Goal: Information Seeking & Learning: Learn about a topic

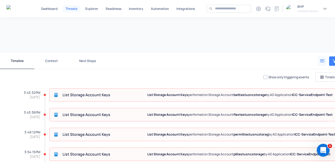
scroll to position [38, 0]
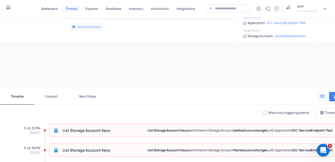
click at [53, 95] on button "Context" at bounding box center [51, 97] width 34 height 16
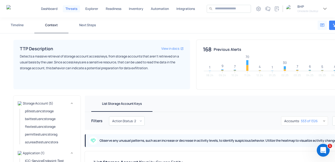
scroll to position [91, 0]
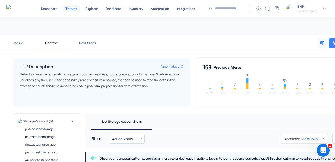
click at [89, 44] on button "Next Steps" at bounding box center [87, 43] width 38 height 16
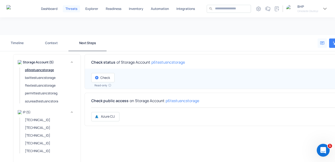
click at [34, 69] on p "p6testusncstorage" at bounding box center [45, 70] width 40 height 5
click at [34, 118] on p "23.98.190.229" at bounding box center [45, 120] width 40 height 5
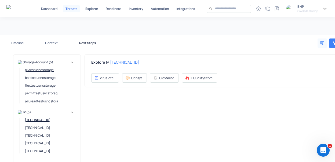
click at [42, 71] on p "p6testusncstorage" at bounding box center [45, 70] width 40 height 5
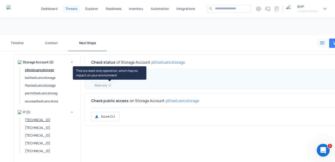
click at [109, 85] on icon "button" at bounding box center [109, 85] width 3 height 3
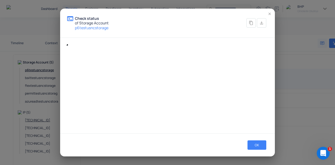
type textarea "**********"
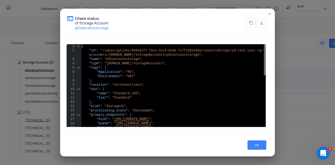
click at [265, 62] on div at bounding box center [265, 59] width 2 height 31
click at [270, 13] on icon "button" at bounding box center [269, 14] width 2 height 2
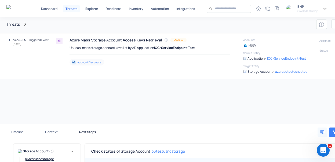
scroll to position [0, 0]
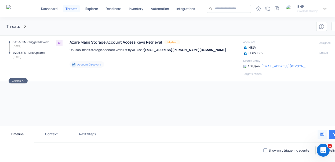
scroll to position [121, 0]
click at [24, 80] on icon at bounding box center [23, 81] width 4 height 4
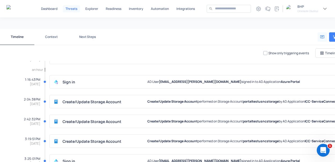
scroll to position [0, 0]
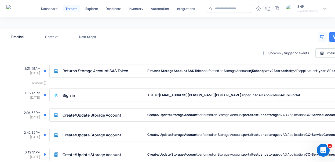
click at [92, 36] on button "Next Steps" at bounding box center [87, 37] width 38 height 16
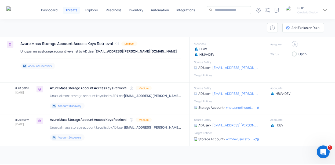
scroll to position [0, 51]
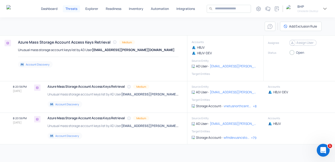
click at [289, 43] on icon at bounding box center [291, 42] width 5 height 5
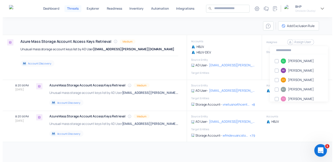
scroll to position [0, 0]
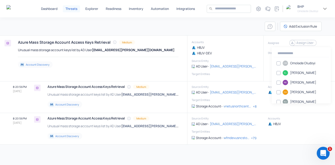
click at [241, 38] on div at bounding box center [167, 82] width 335 height 165
